Goal: Check status: Check status

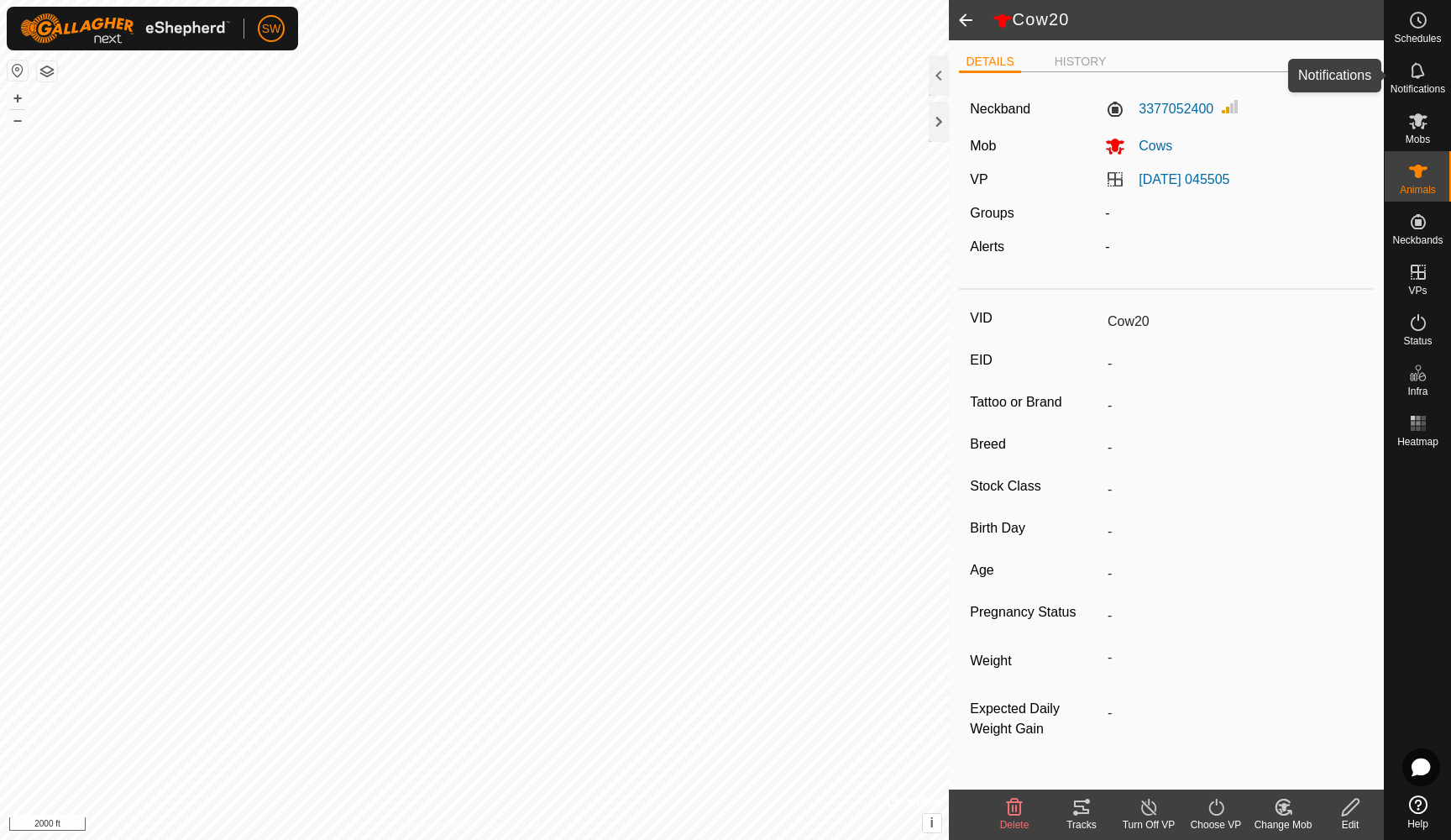
click at [1417, 70] on icon at bounding box center [1418, 70] width 20 height 20
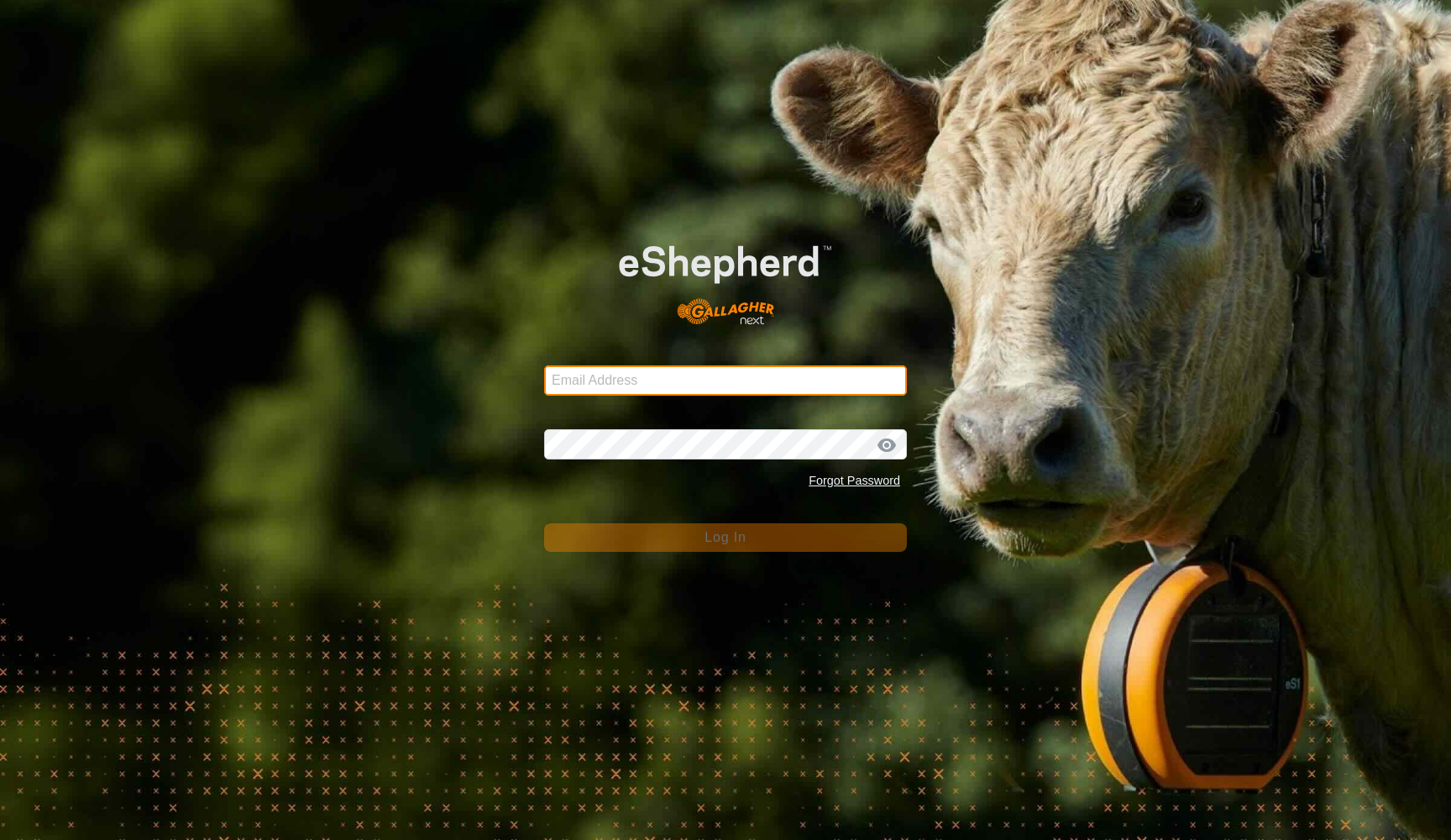
type input "[EMAIL_ADDRESS][DOMAIN_NAME]"
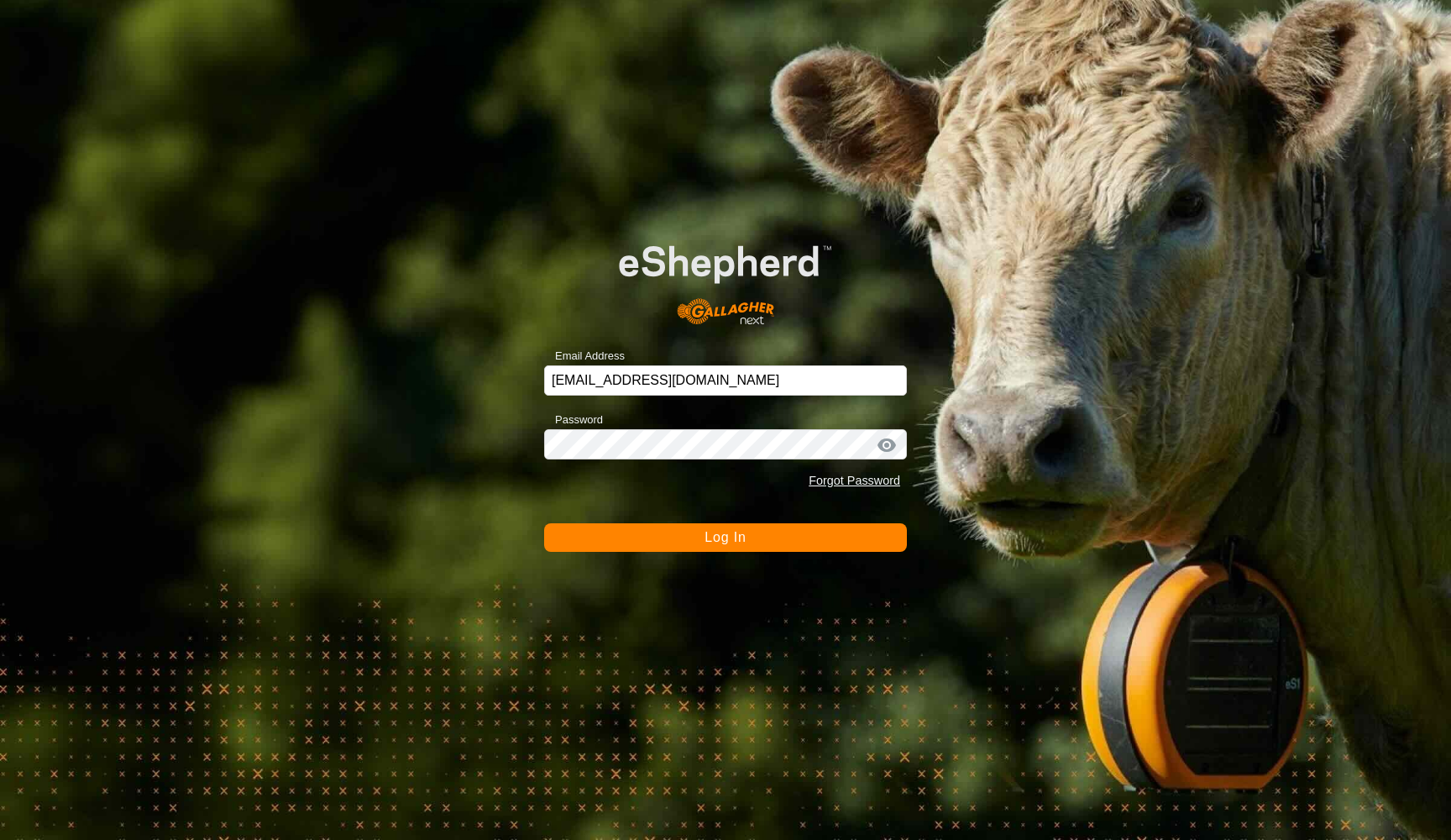
click at [715, 539] on span "Log In" at bounding box center [725, 537] width 41 height 14
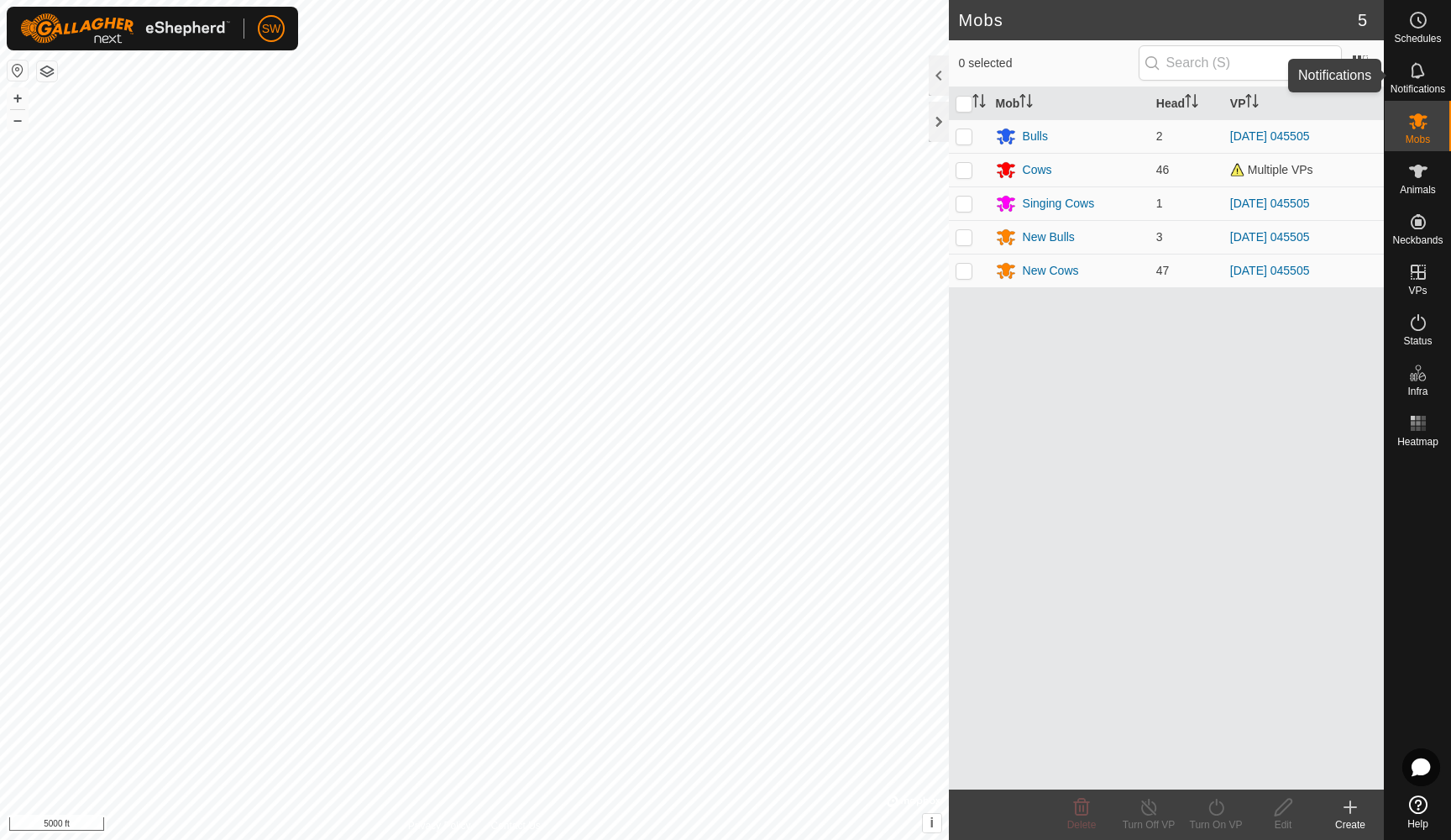
click at [1415, 75] on icon at bounding box center [1418, 70] width 20 height 20
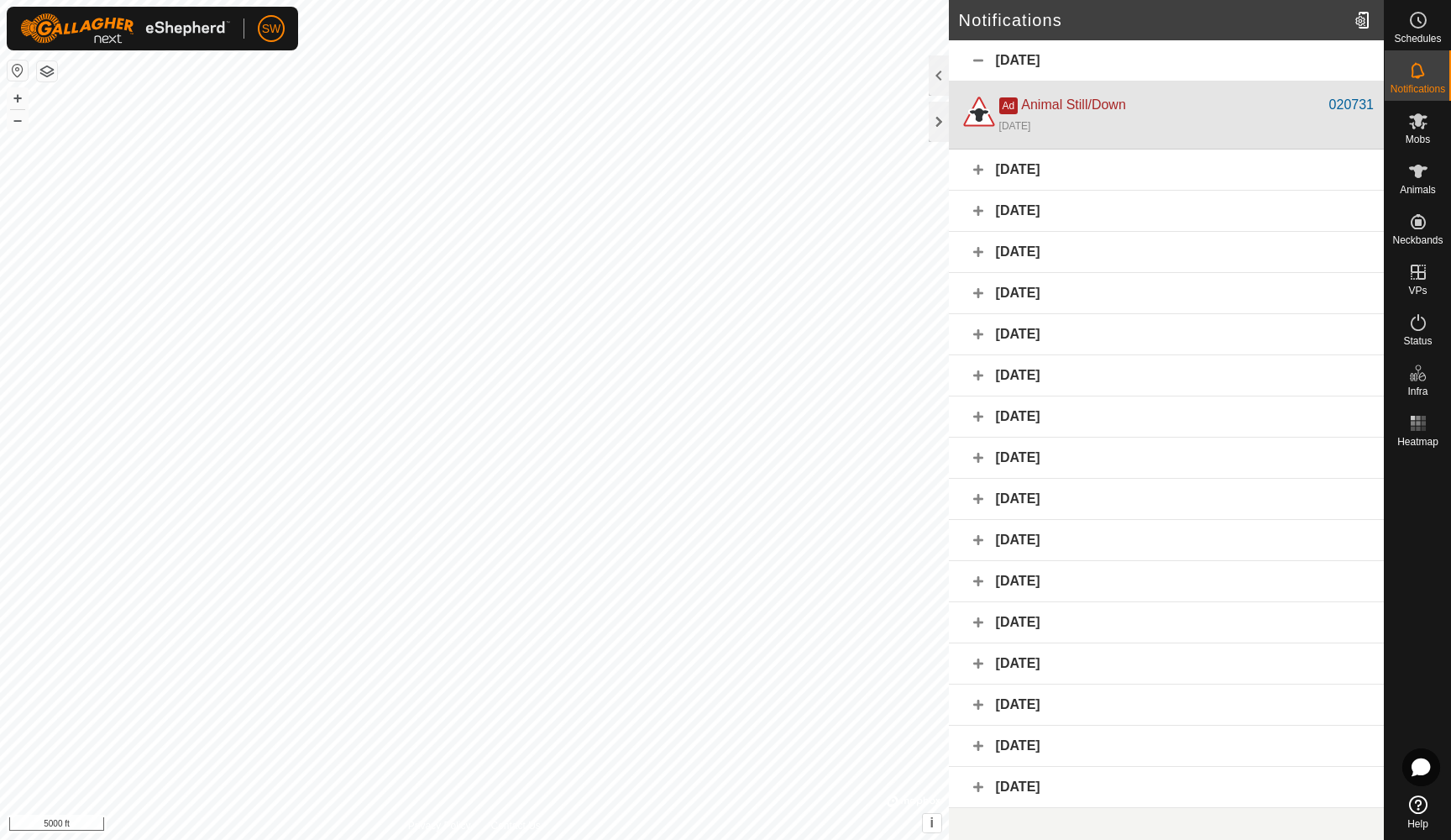
click at [1241, 109] on div "Ad Animal Still/Down" at bounding box center [1164, 104] width 330 height 20
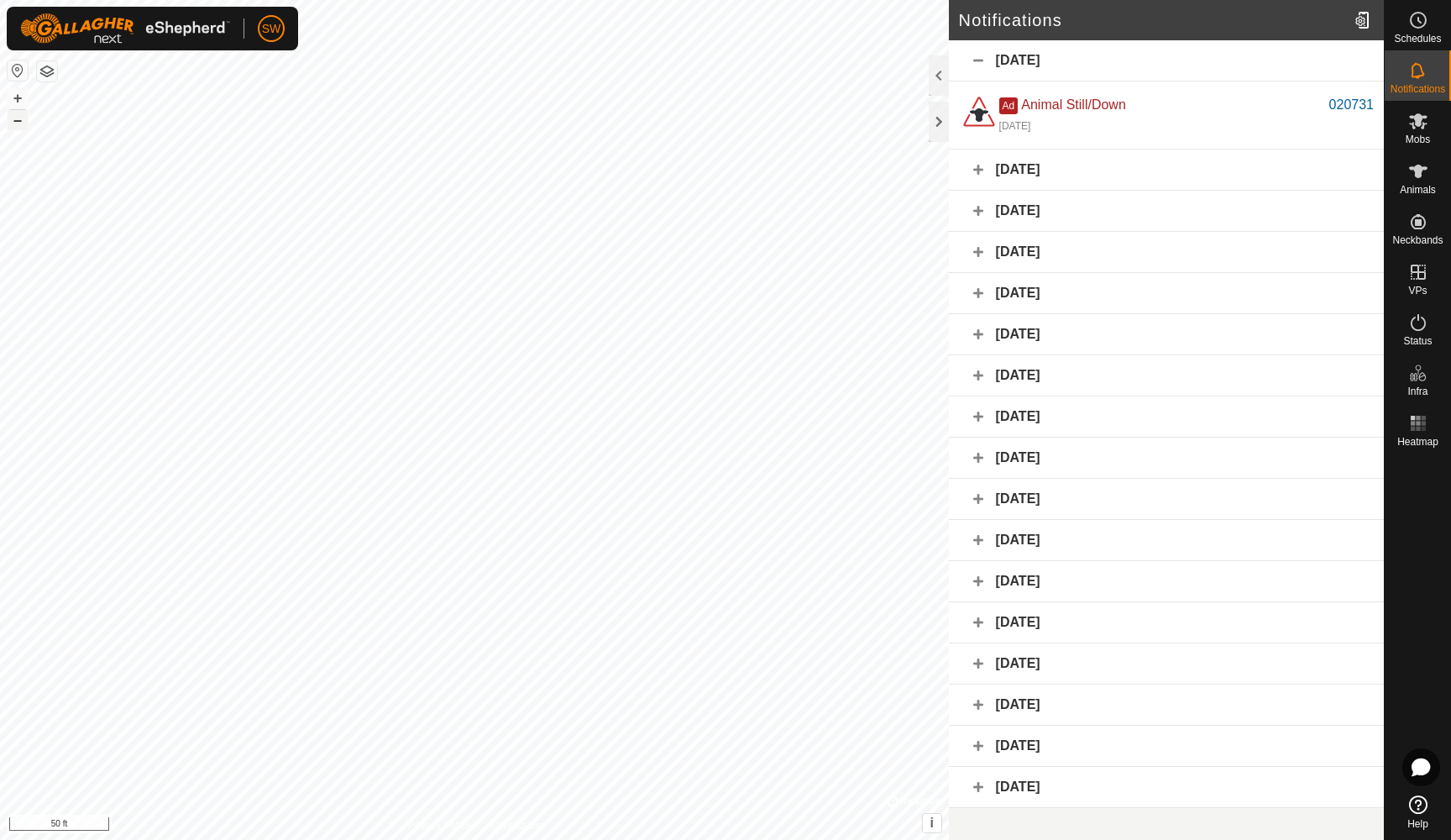
click at [11, 122] on button "–" at bounding box center [17, 120] width 20 height 20
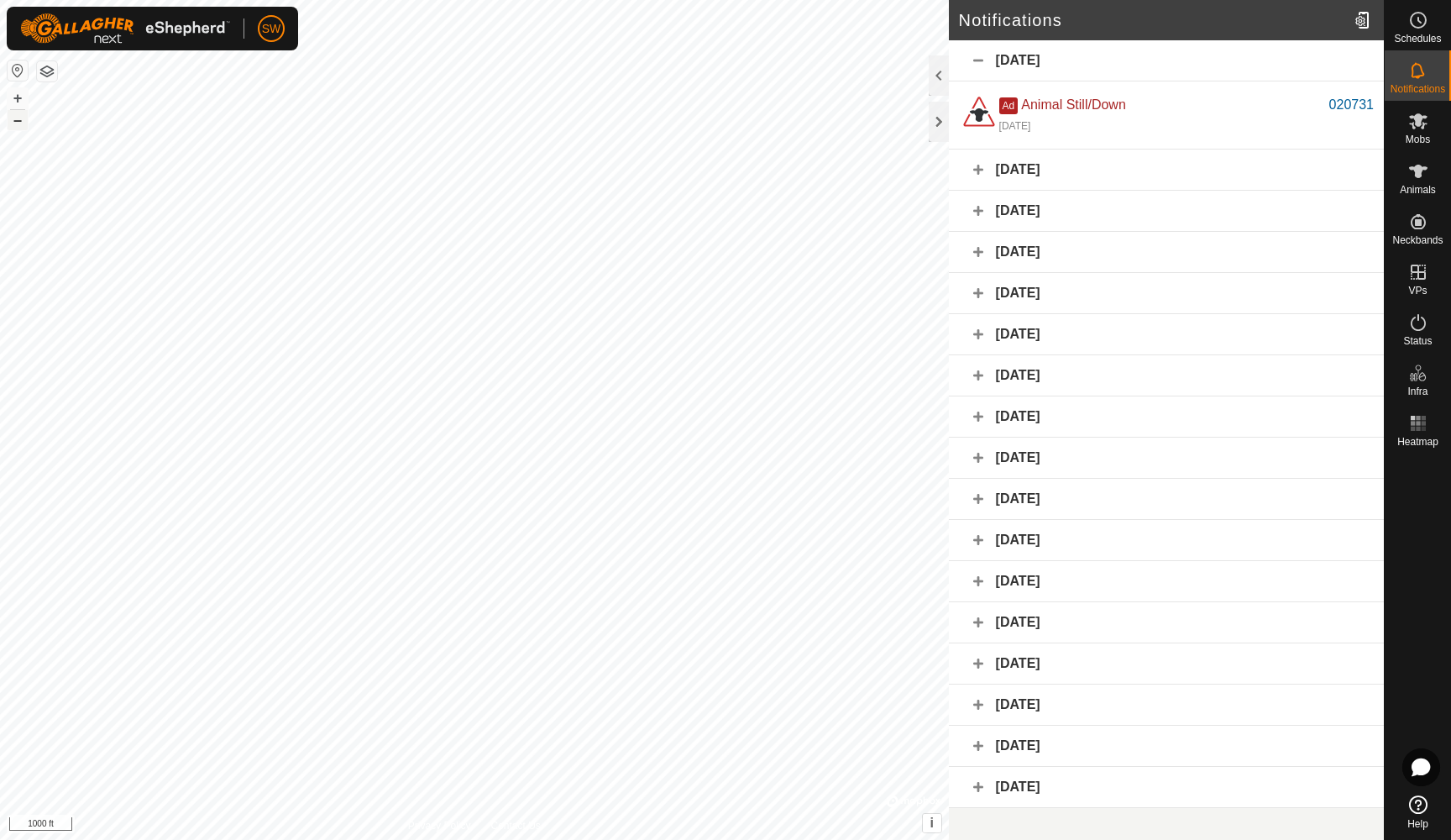
click at [11, 122] on button "–" at bounding box center [17, 120] width 20 height 20
